Goal: Task Accomplishment & Management: Complete application form

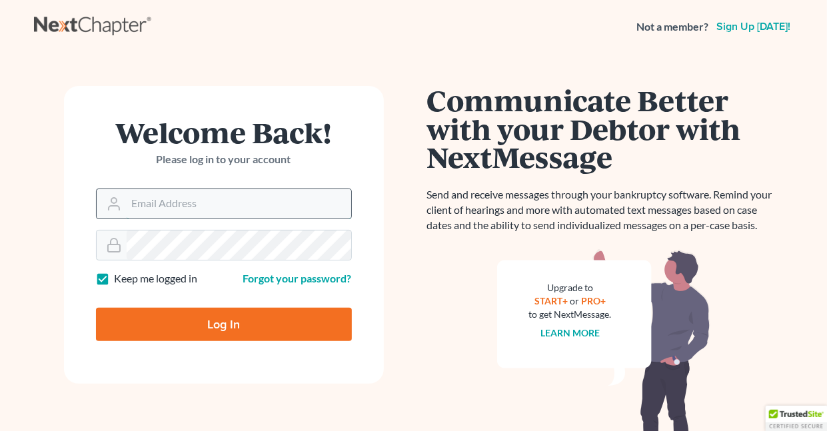
click at [195, 201] on input "Email Address" at bounding box center [239, 203] width 225 height 29
type input "[EMAIL_ADDRESS][DOMAIN_NAME]"
drag, startPoint x: 100, startPoint y: 281, endPoint x: 129, endPoint y: 261, distance: 35.1
click at [115, 281] on label "Keep me logged in" at bounding box center [156, 278] width 83 height 15
click at [120, 280] on input "Keep me logged in" at bounding box center [124, 275] width 9 height 9
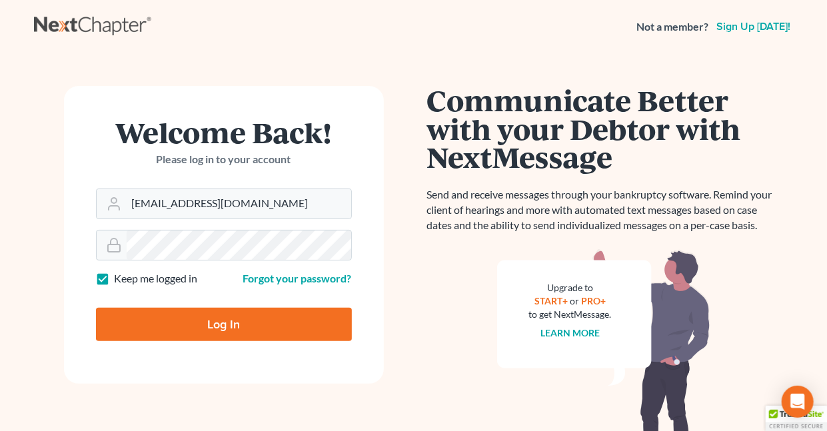
checkbox input "false"
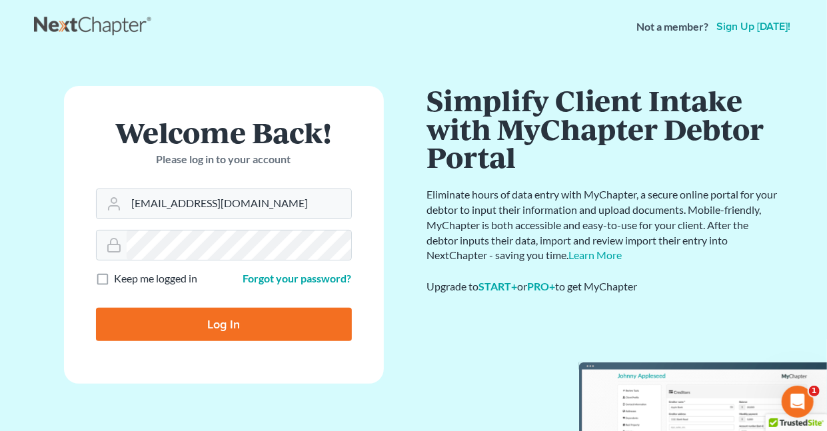
click at [227, 319] on input "Log In" at bounding box center [224, 324] width 256 height 33
type input "Thinking..."
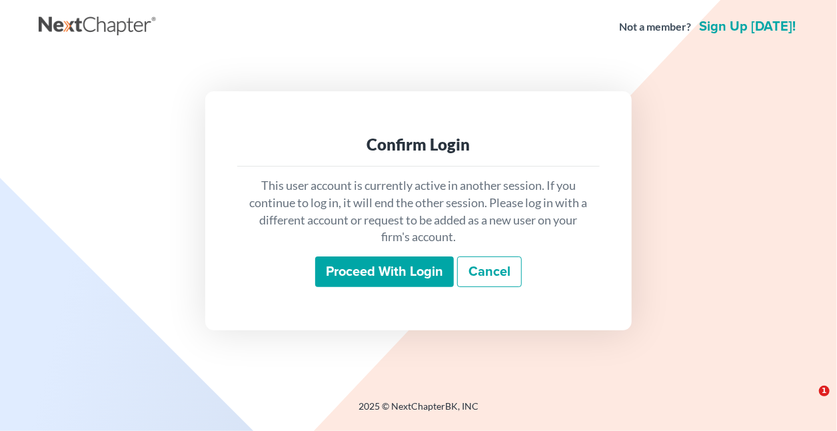
click at [375, 275] on input "Proceed with login" at bounding box center [384, 272] width 139 height 31
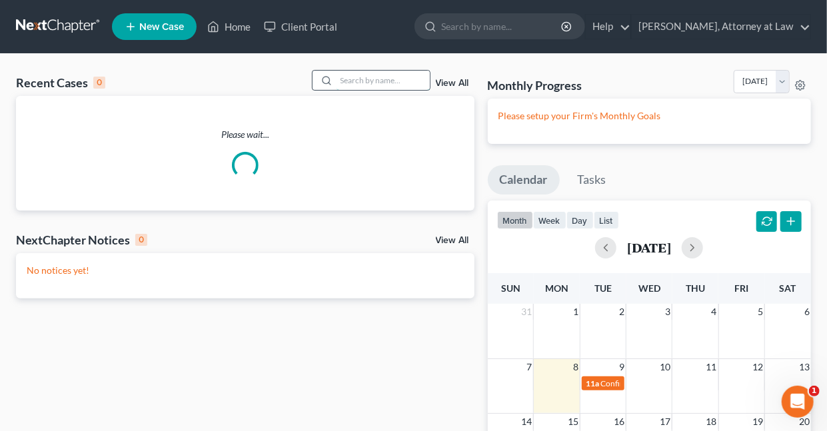
click at [408, 83] on input "search" at bounding box center [383, 80] width 93 height 19
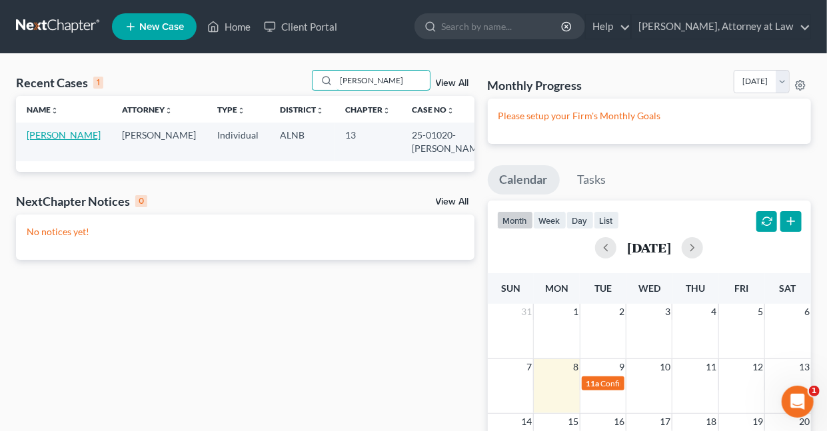
type input "Gaffney"
click at [45, 135] on link "Gaffney, Marvyn" at bounding box center [64, 134] width 74 height 11
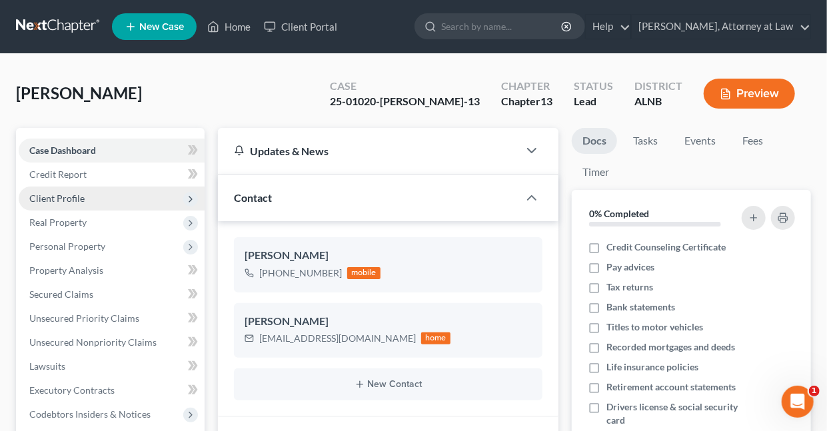
click at [47, 199] on span "Client Profile" at bounding box center [56, 198] width 55 height 11
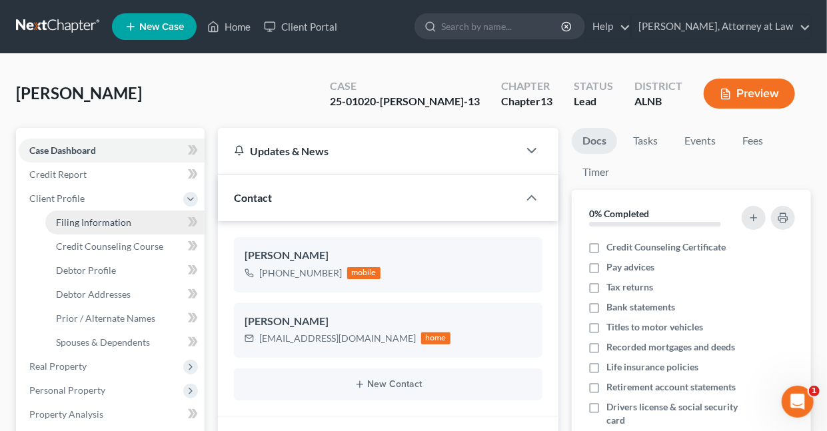
click at [87, 220] on span "Filing Information" at bounding box center [93, 222] width 75 height 11
select select "1"
select select "0"
select select "3"
select select "0"
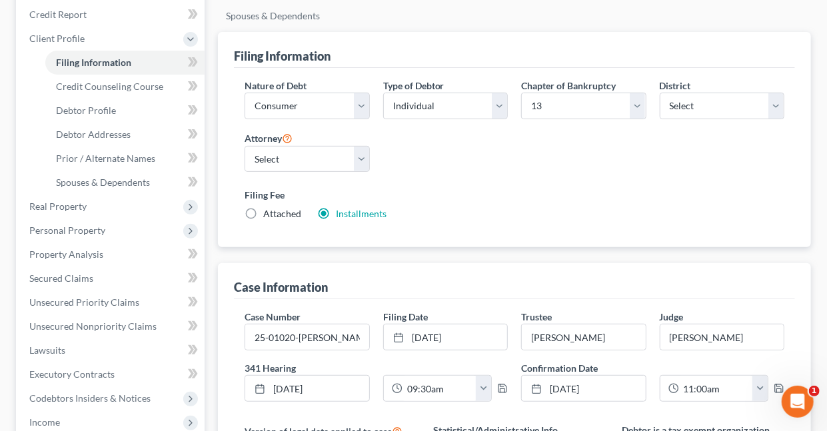
scroll to position [137, 0]
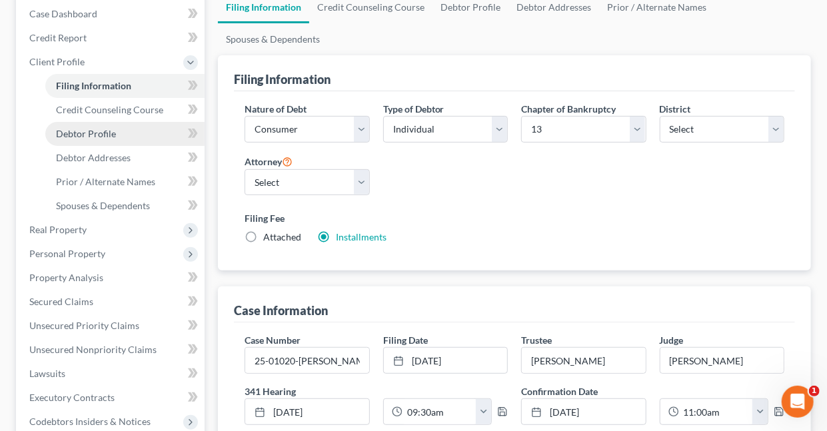
click at [105, 135] on span "Debtor Profile" at bounding box center [86, 133] width 60 height 11
select select "3"
select select "0"
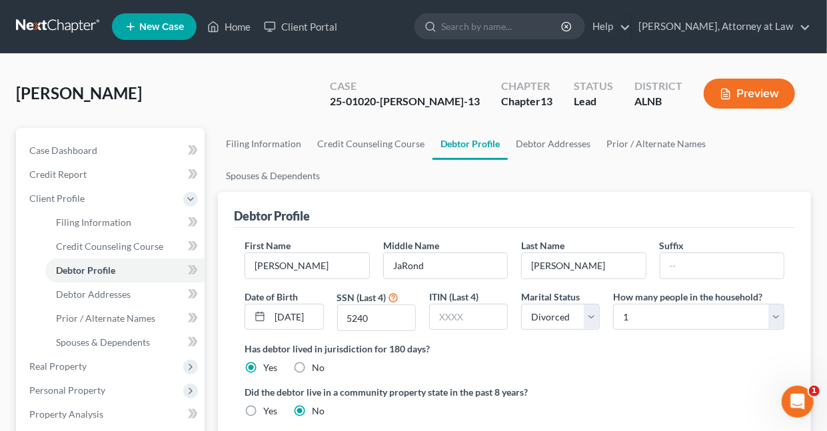
radio input "true"
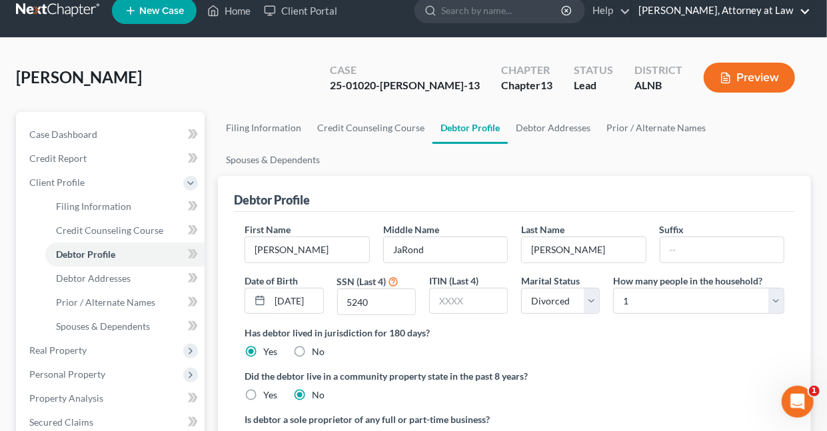
scroll to position [12, 0]
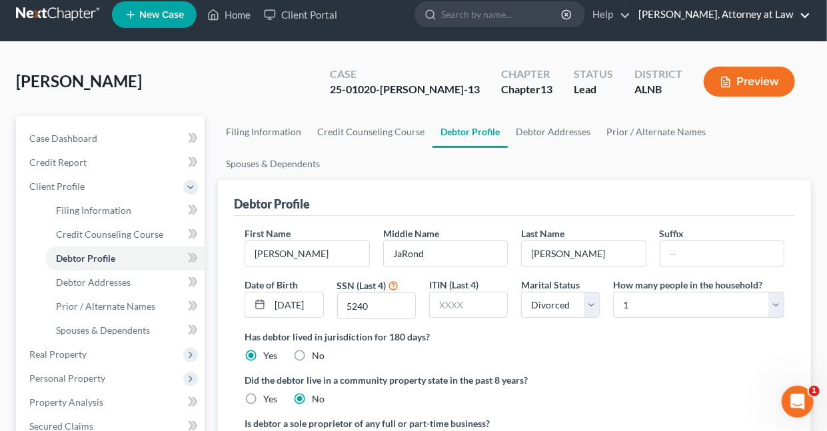
click at [806, 13] on link "Daisy M. Holder, Attorney at Law" at bounding box center [721, 15] width 179 height 24
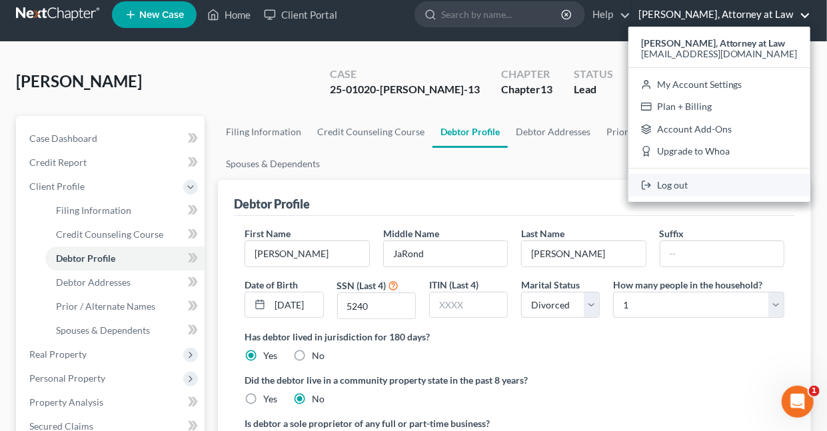
click at [689, 185] on link "Log out" at bounding box center [720, 185] width 182 height 23
